Goal: Information Seeking & Learning: Find specific page/section

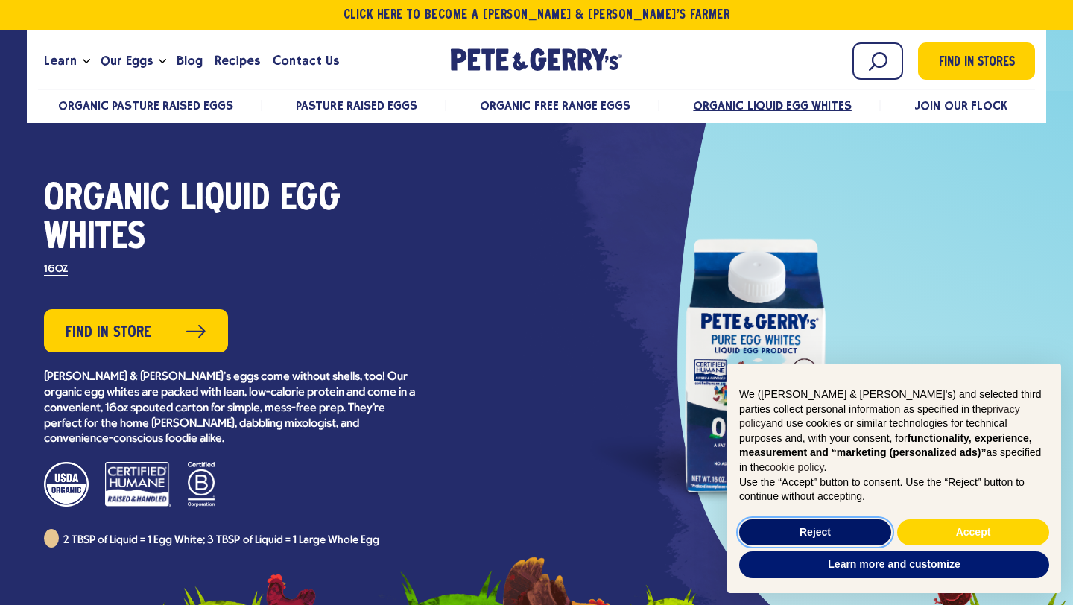
click at [850, 535] on button "Reject" at bounding box center [815, 533] width 152 height 27
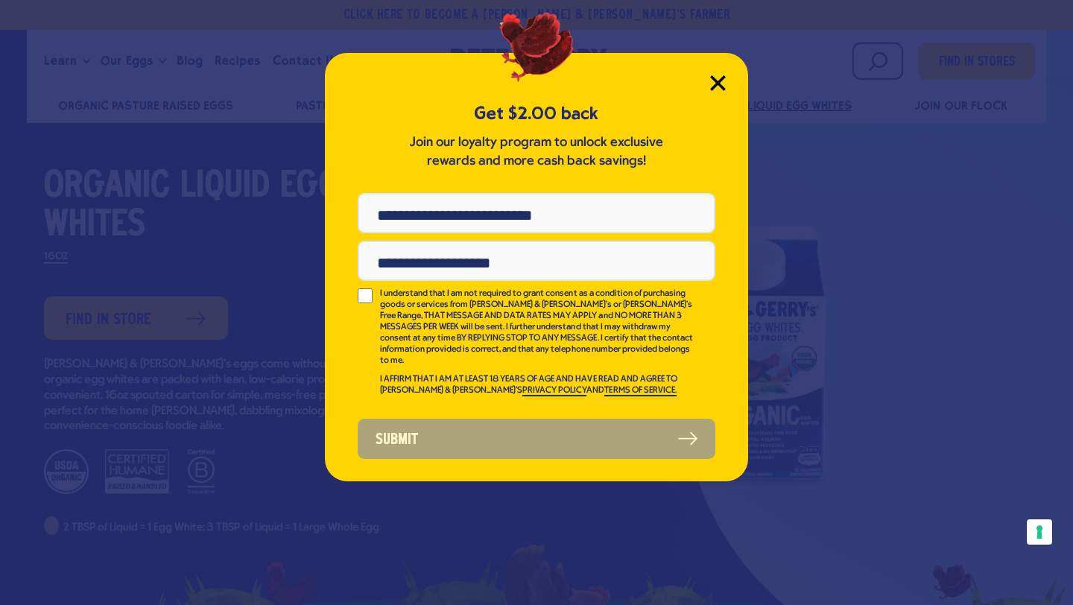
click at [716, 84] on icon "Close Modal" at bounding box center [717, 82] width 13 height 13
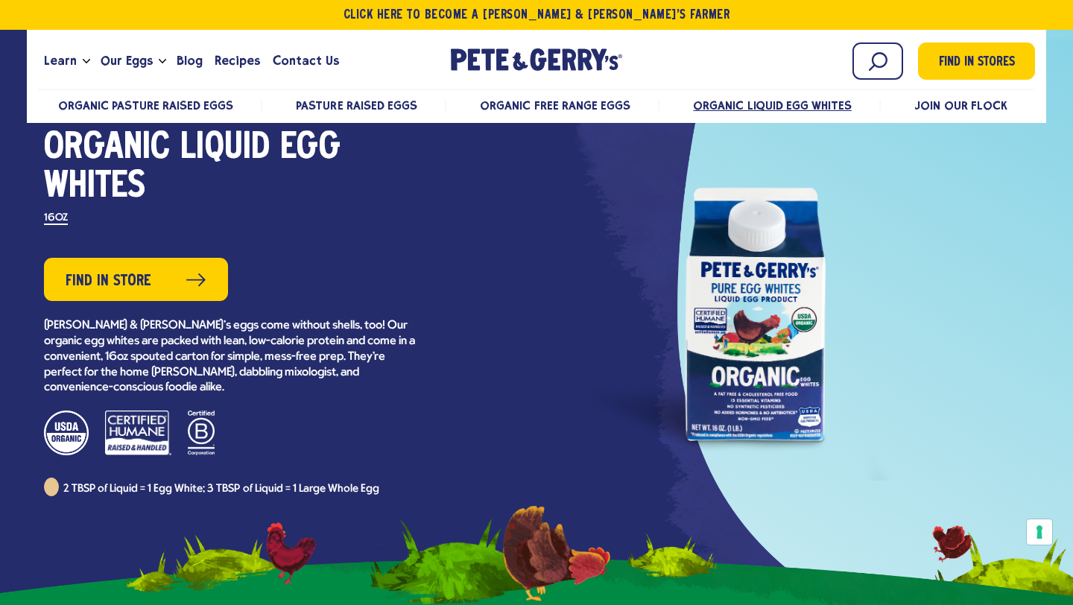
scroll to position [54, 0]
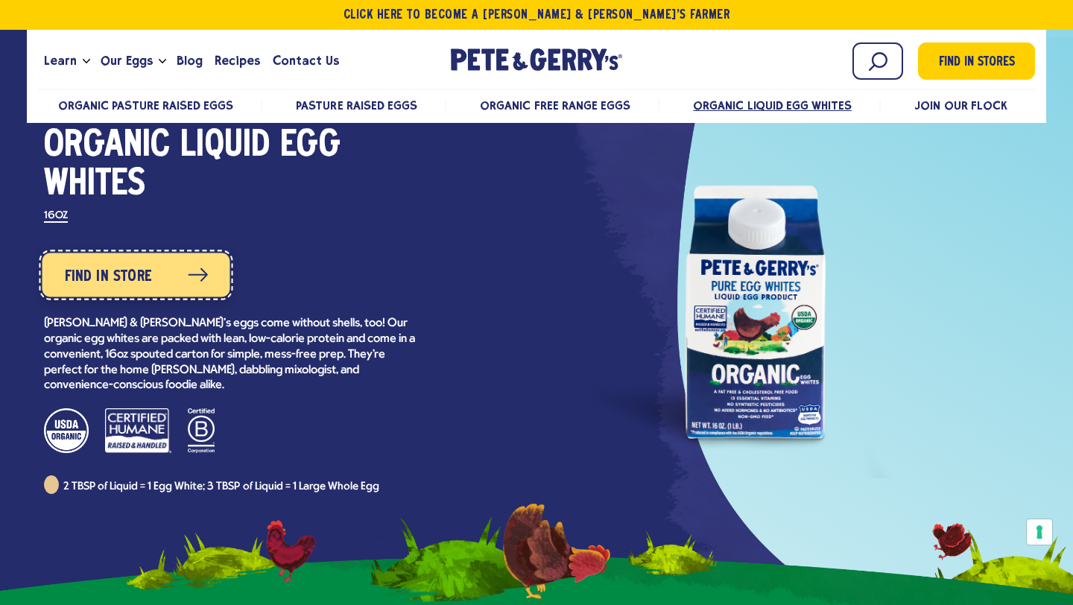
click at [111, 278] on span "Find in Store" at bounding box center [107, 277] width 87 height 24
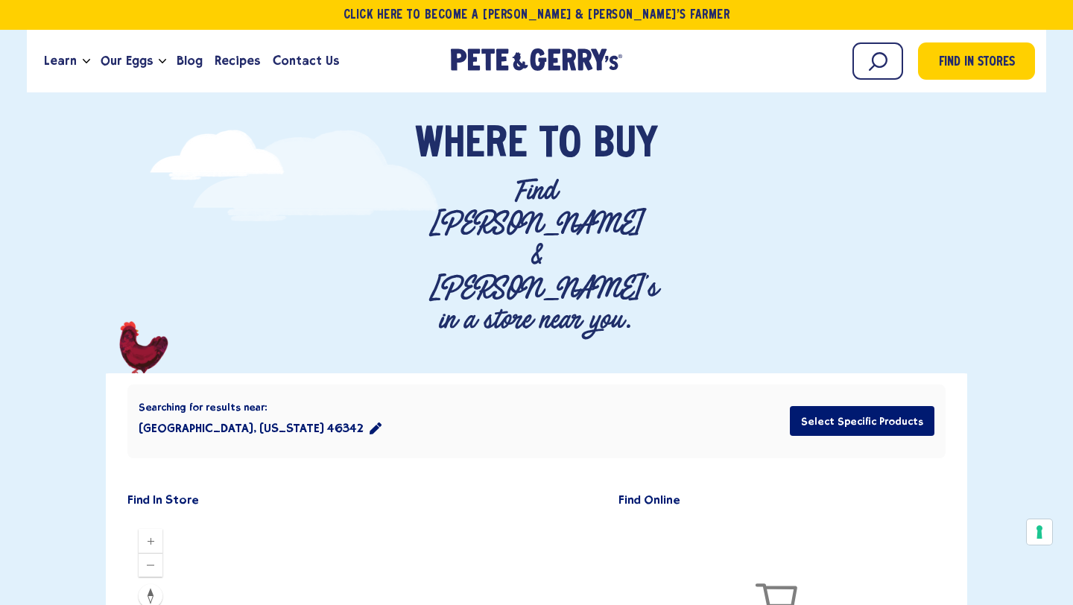
scroll to position [57, 0]
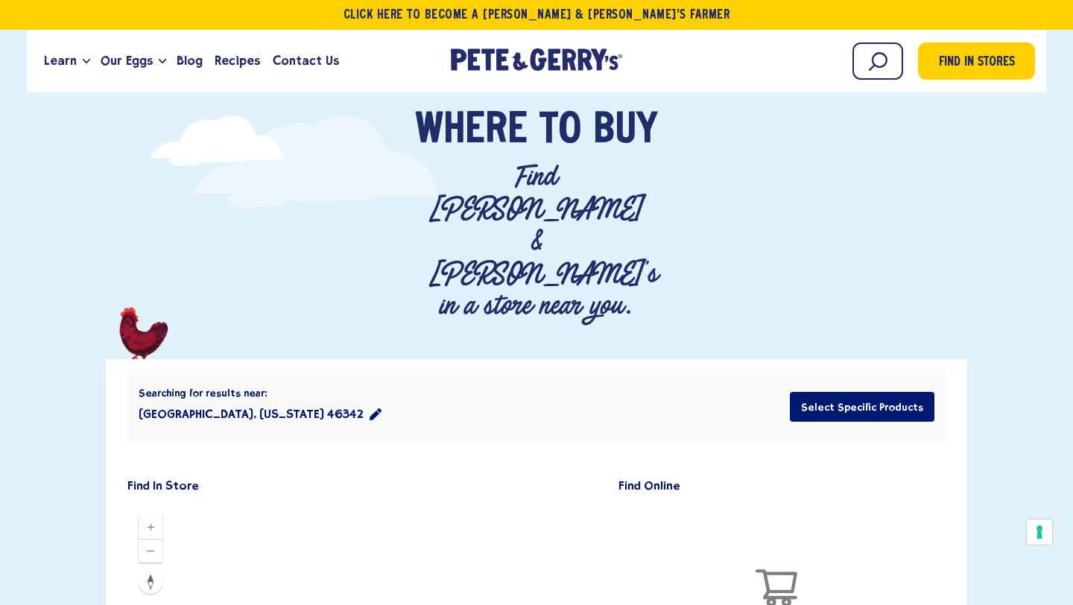
click at [370, 408] on icon "location filter" at bounding box center [376, 414] width 12 height 12
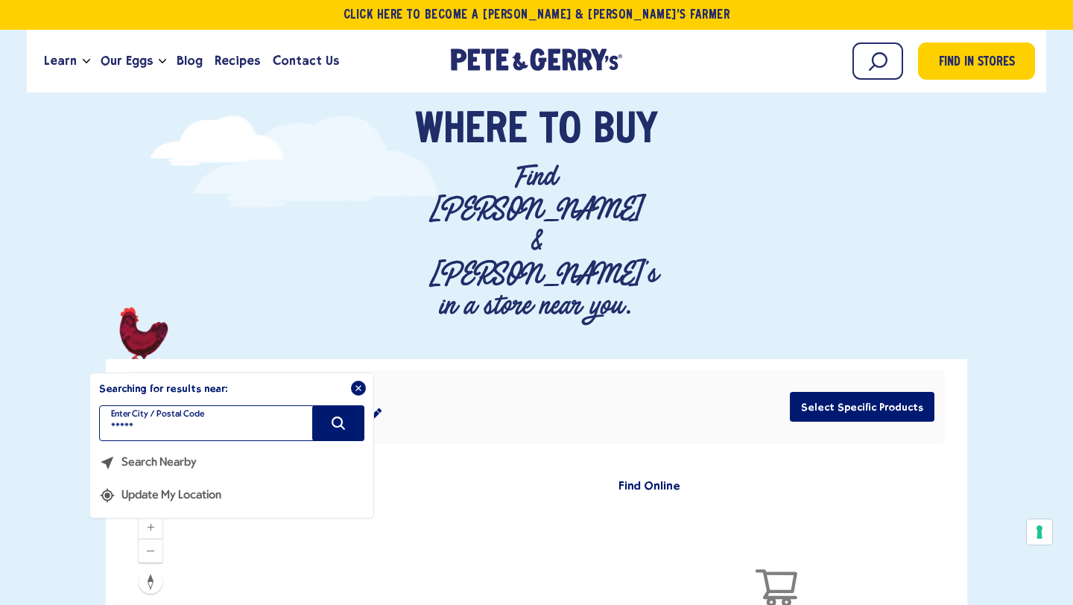
click at [154, 405] on input "*****" at bounding box center [231, 423] width 265 height 36
type input "*****"
click at [344, 415] on icon "Search" at bounding box center [338, 423] width 16 height 16
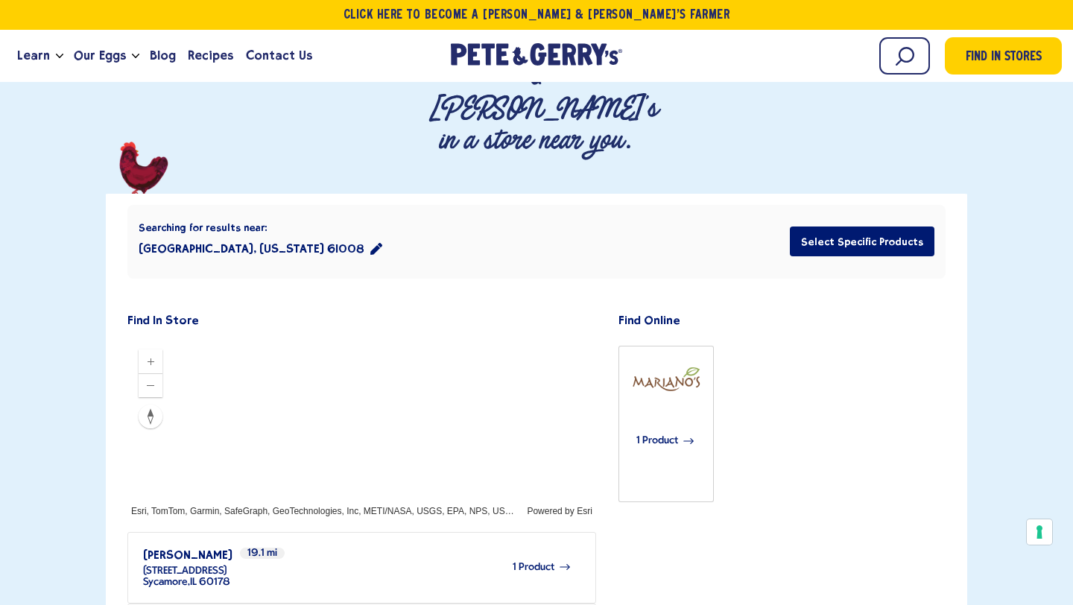
scroll to position [217, 0]
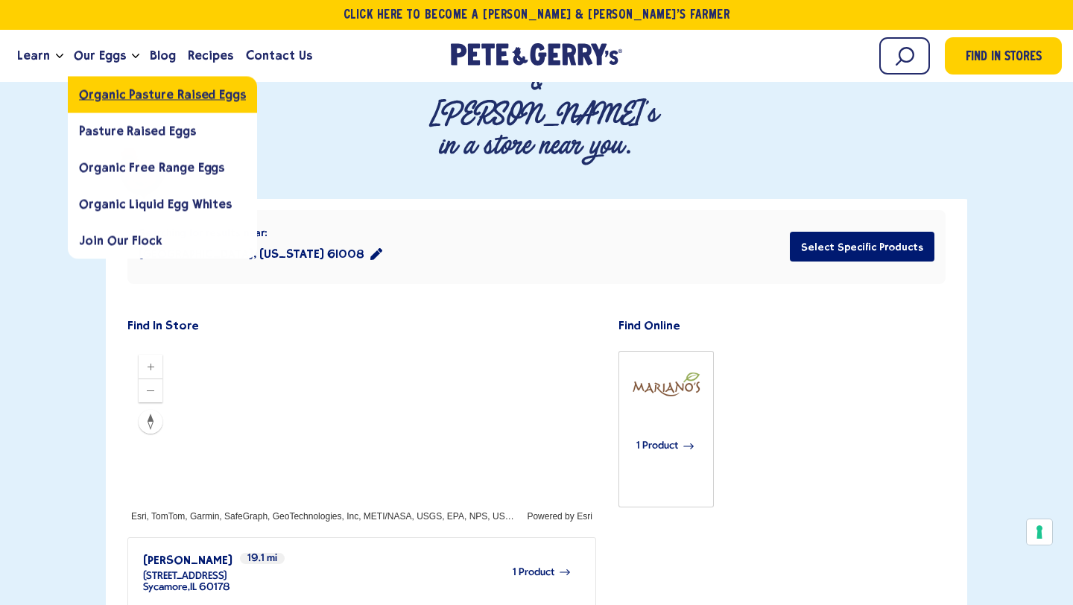
click at [108, 102] on link "Organic Pasture Raised Eggs" at bounding box center [162, 94] width 189 height 37
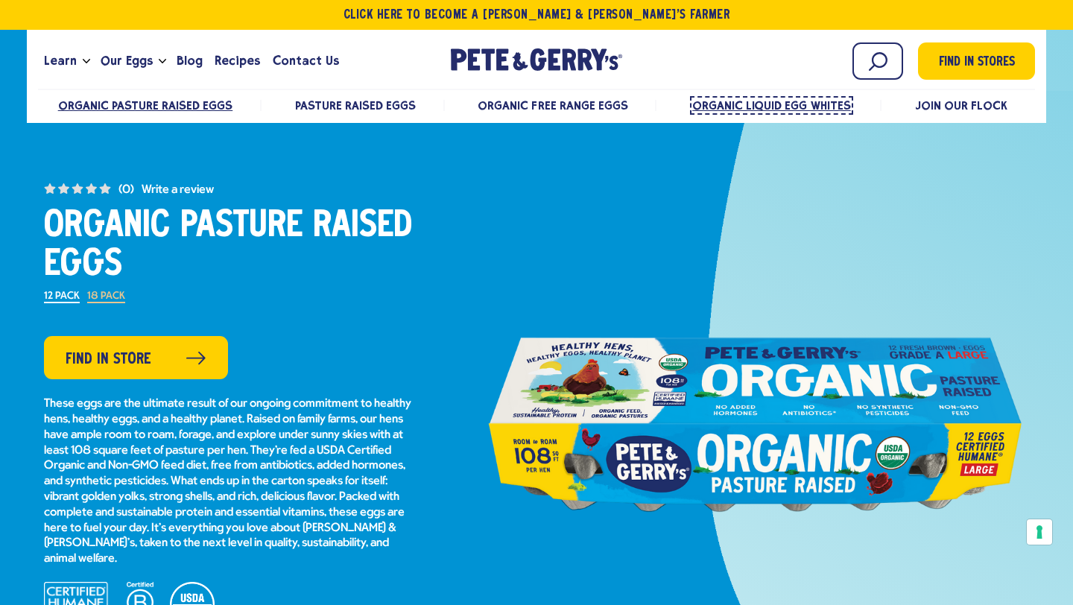
click at [782, 107] on span "Organic Liquid Egg Whites" at bounding box center [771, 105] width 159 height 14
